Goal: Transaction & Acquisition: Book appointment/travel/reservation

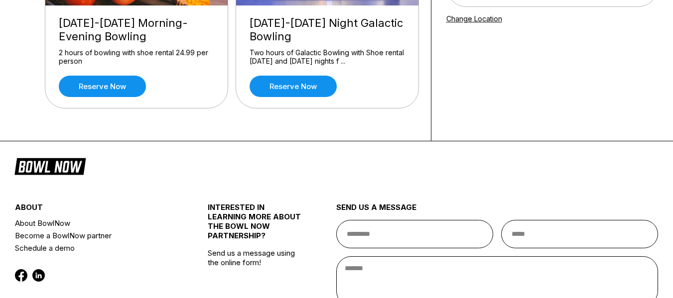
scroll to position [192, 0]
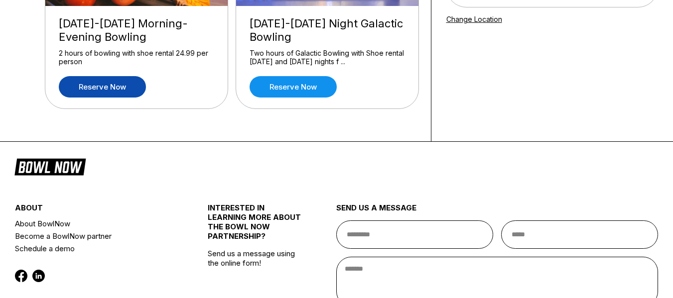
click at [127, 95] on link "Reserve now" at bounding box center [102, 86] width 87 height 21
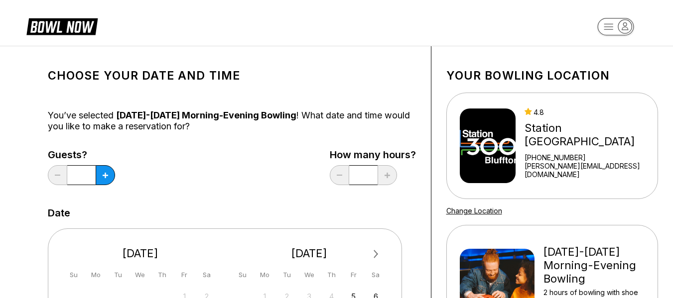
scroll to position [164, 0]
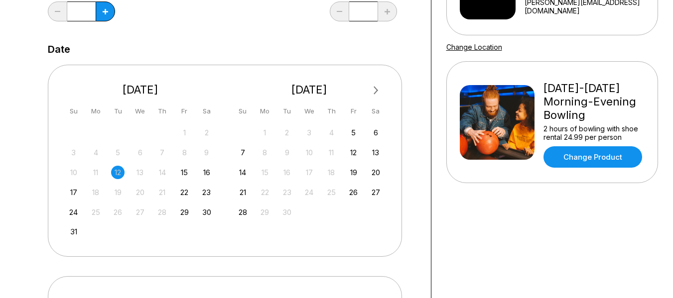
click at [96, 10] on input "*" at bounding box center [81, 11] width 28 height 20
click at [84, 10] on input "*" at bounding box center [81, 11] width 28 height 20
click at [178, 172] on div "15" at bounding box center [184, 172] width 13 height 13
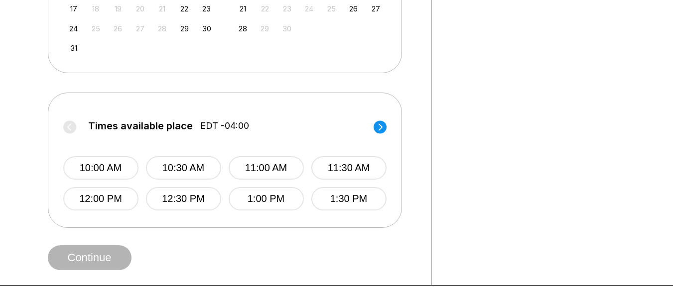
scroll to position [350, 0]
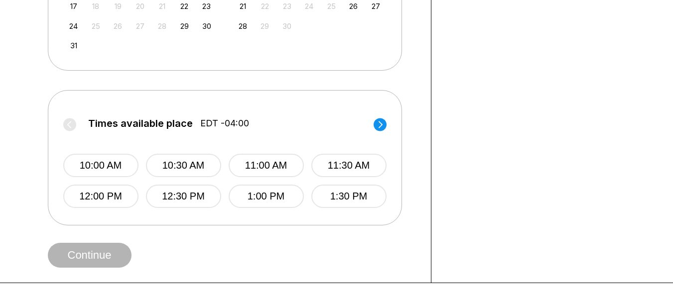
click at [382, 126] on circle at bounding box center [380, 124] width 13 height 13
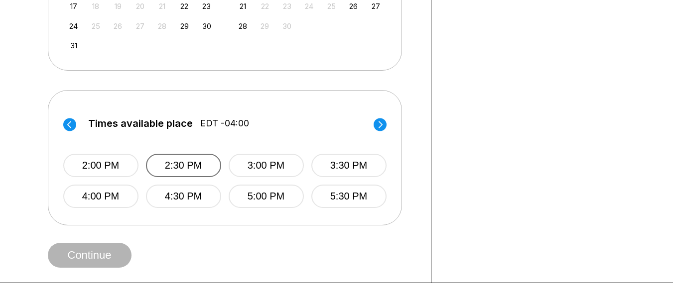
click at [200, 163] on button "2:30 PM" at bounding box center [183, 165] width 75 height 23
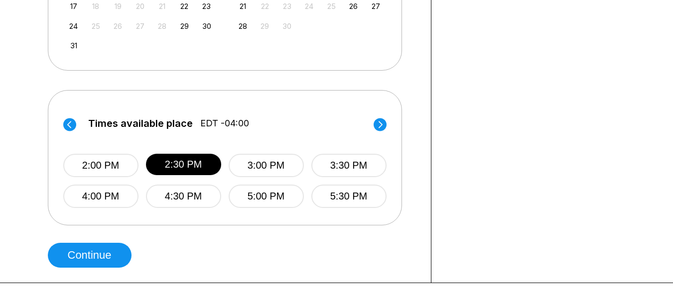
click at [146, 154] on button "2:30 PM" at bounding box center [183, 164] width 75 height 21
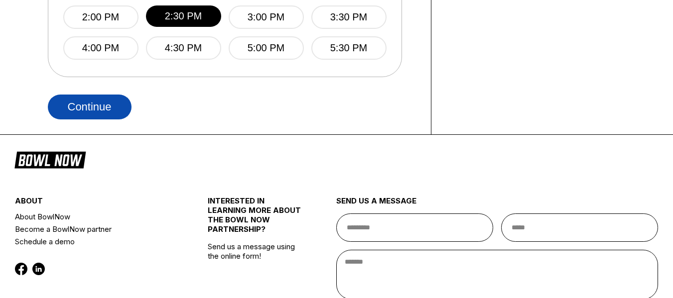
scroll to position [500, 0]
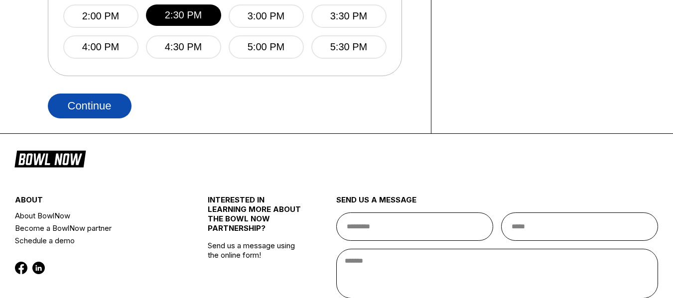
click at [93, 114] on button "Continue" at bounding box center [90, 106] width 84 height 25
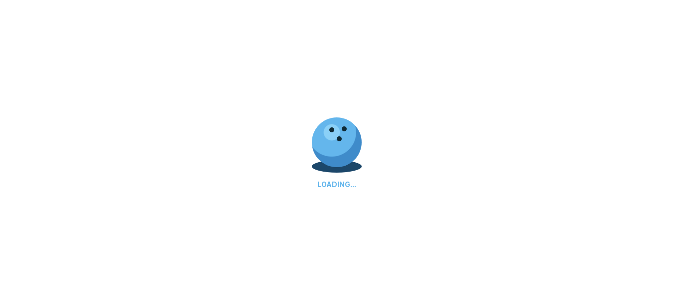
select select "**"
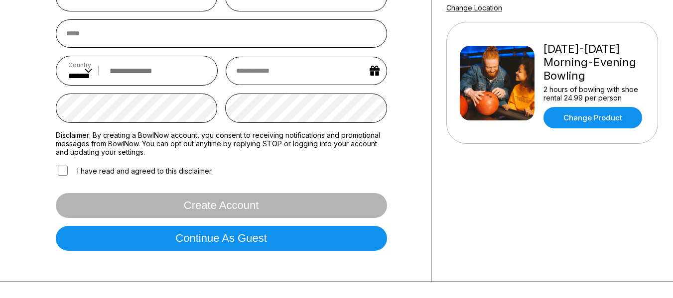
scroll to position [204, 0]
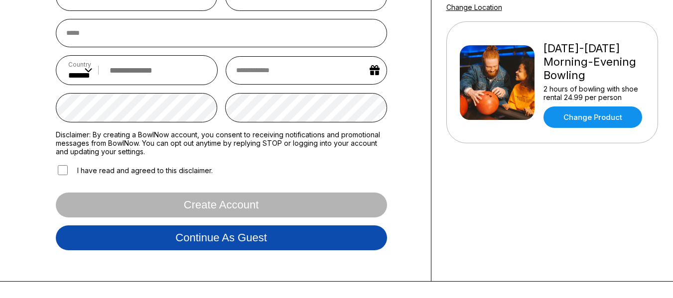
click at [261, 232] on button "Continue as guest" at bounding box center [221, 238] width 331 height 25
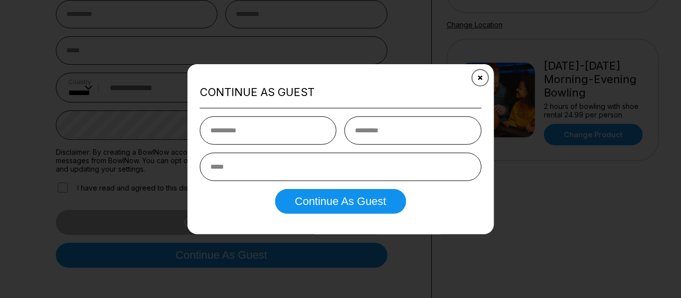
click at [481, 78] on icon "Close" at bounding box center [480, 78] width 8 height 8
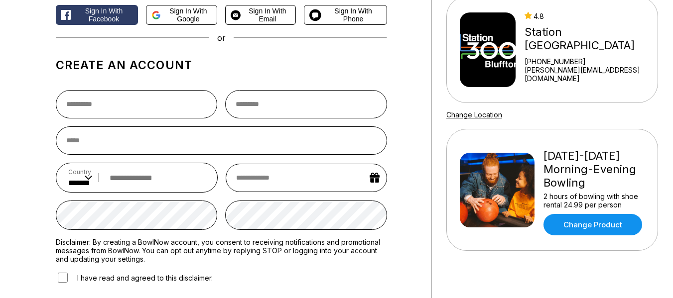
scroll to position [0, 0]
